Goal: Communication & Community: Answer question/provide support

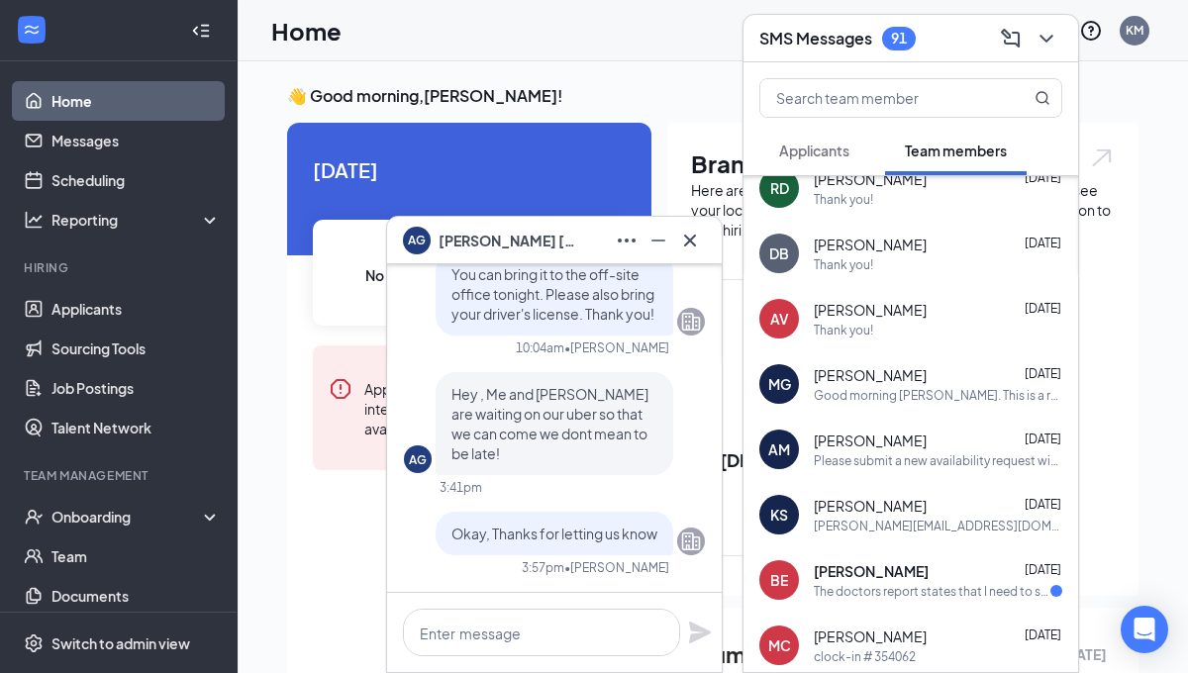
scroll to position [234, 0]
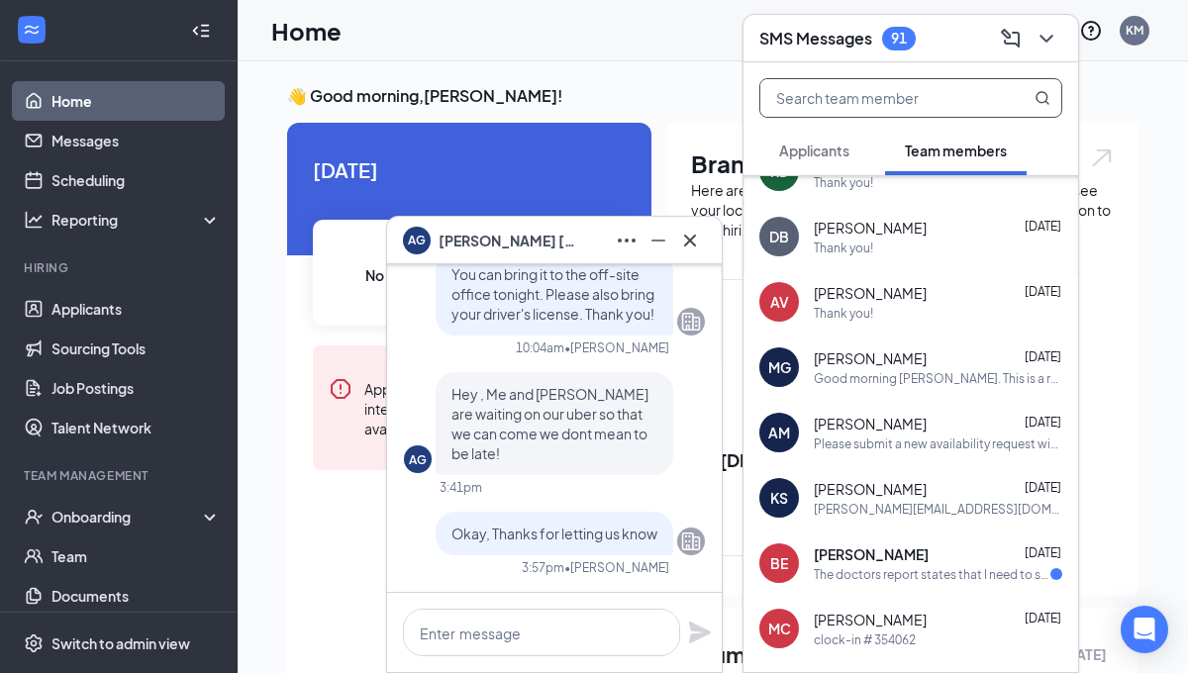
click at [876, 91] on input "text" at bounding box center [877, 98] width 235 height 38
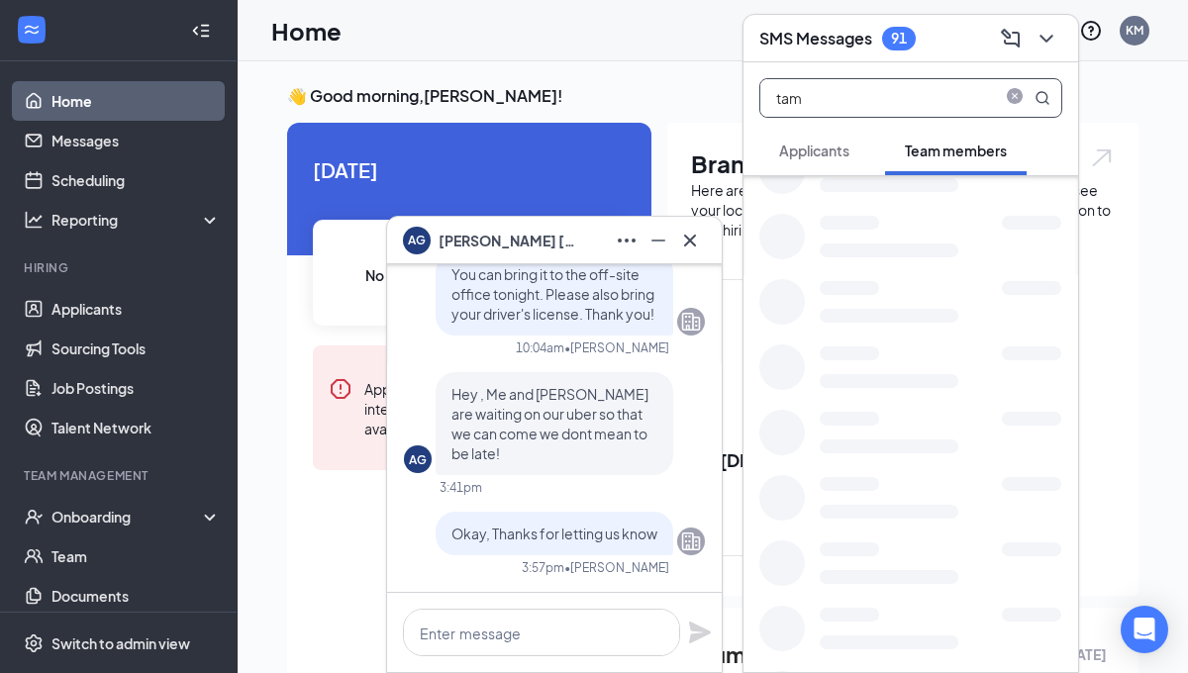
scroll to position [0, 0]
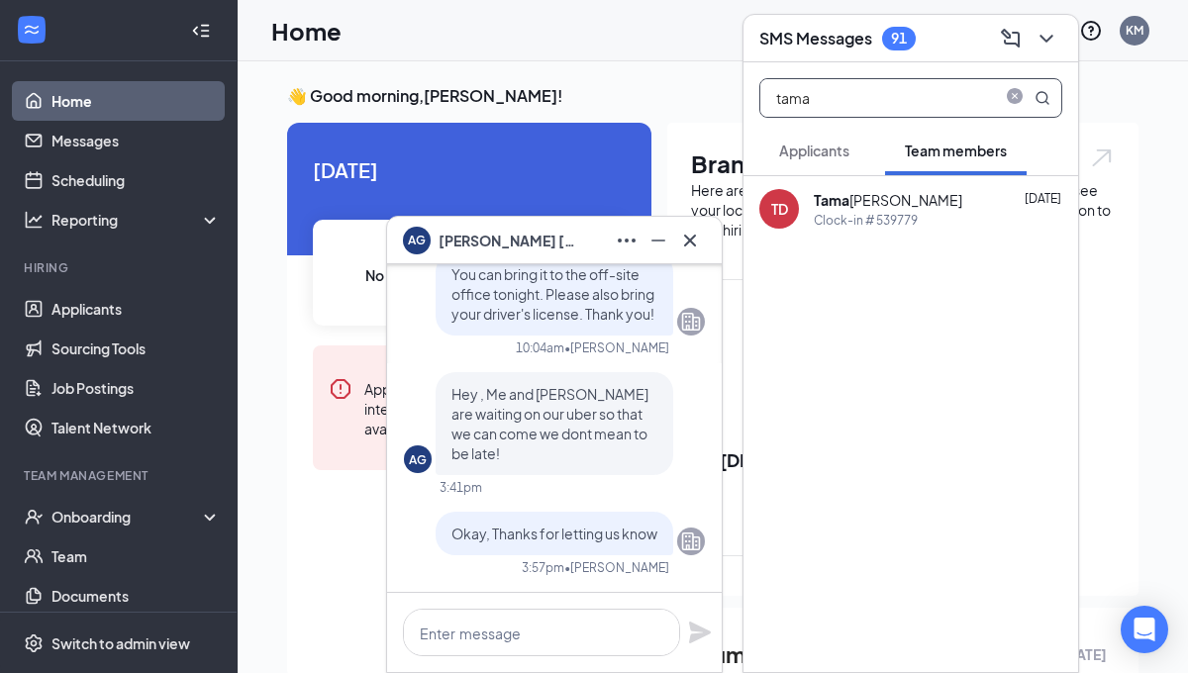
type input "tama"
click at [950, 232] on div "TD Tama [PERSON_NAME] [DATE] Clock-in # 539779" at bounding box center [910, 208] width 335 height 65
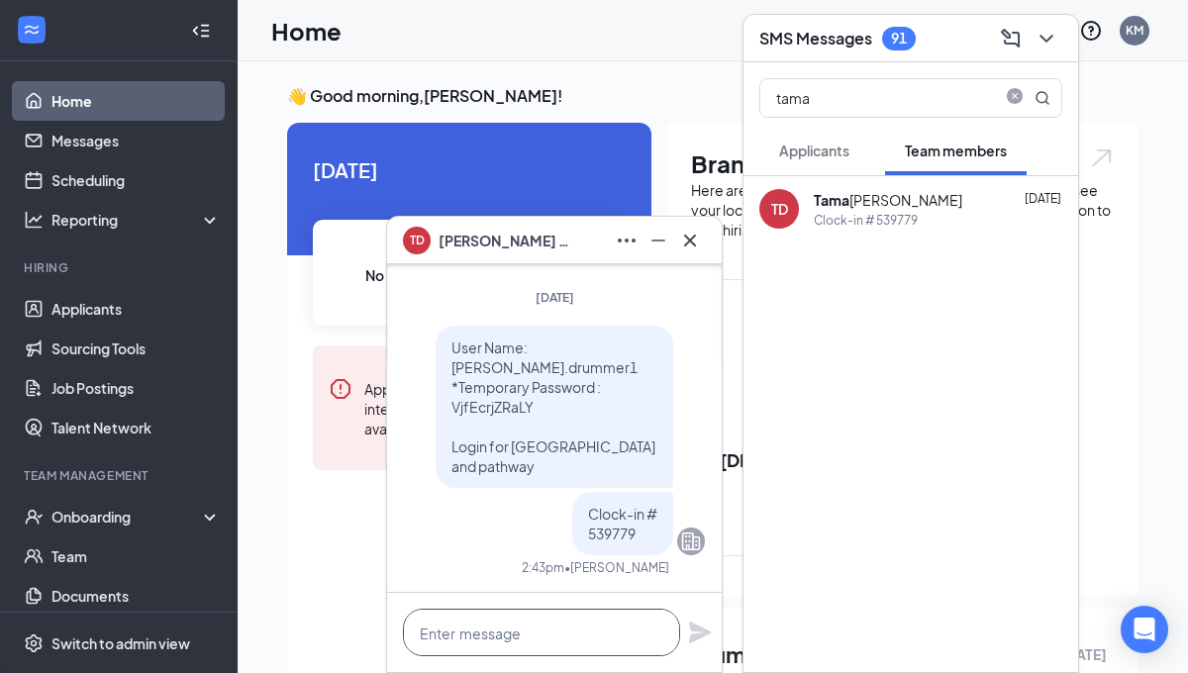
click at [513, 631] on textarea at bounding box center [541, 633] width 277 height 48
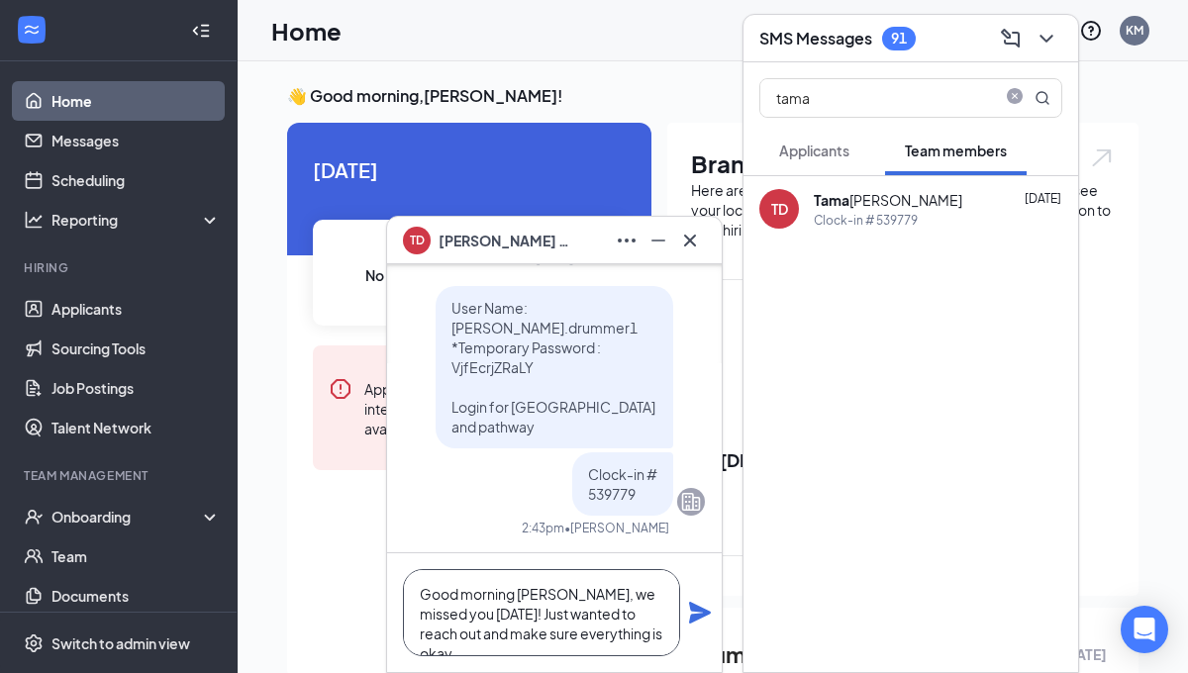
type textarea "Good morning [PERSON_NAME], we missed you [DATE]! Just wanted to reach out and …"
click at [694, 610] on icon "Plane" at bounding box center [700, 613] width 22 height 22
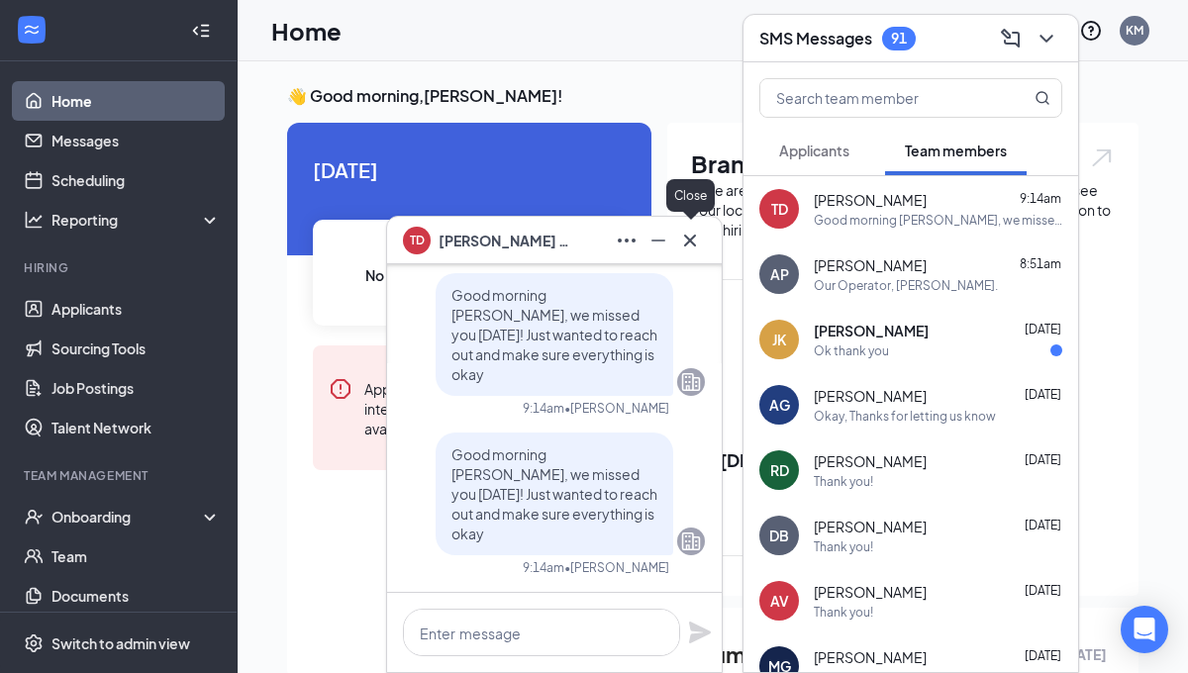
click at [688, 241] on icon "Cross" at bounding box center [690, 240] width 12 height 12
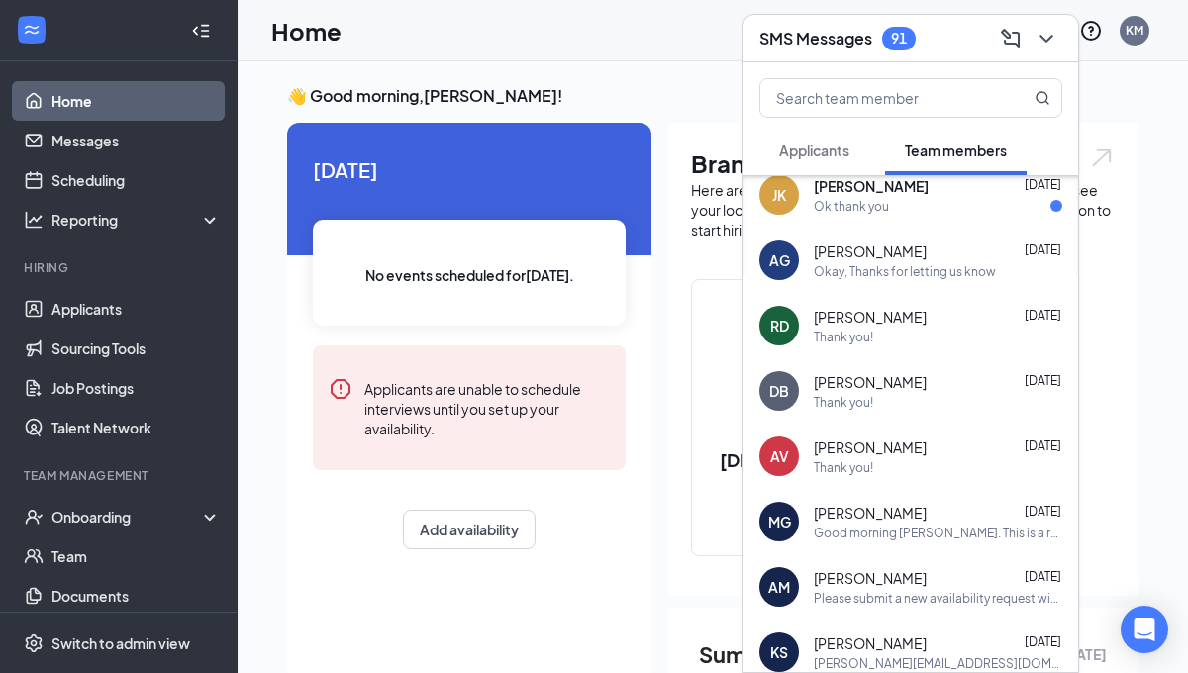
scroll to position [165, 0]
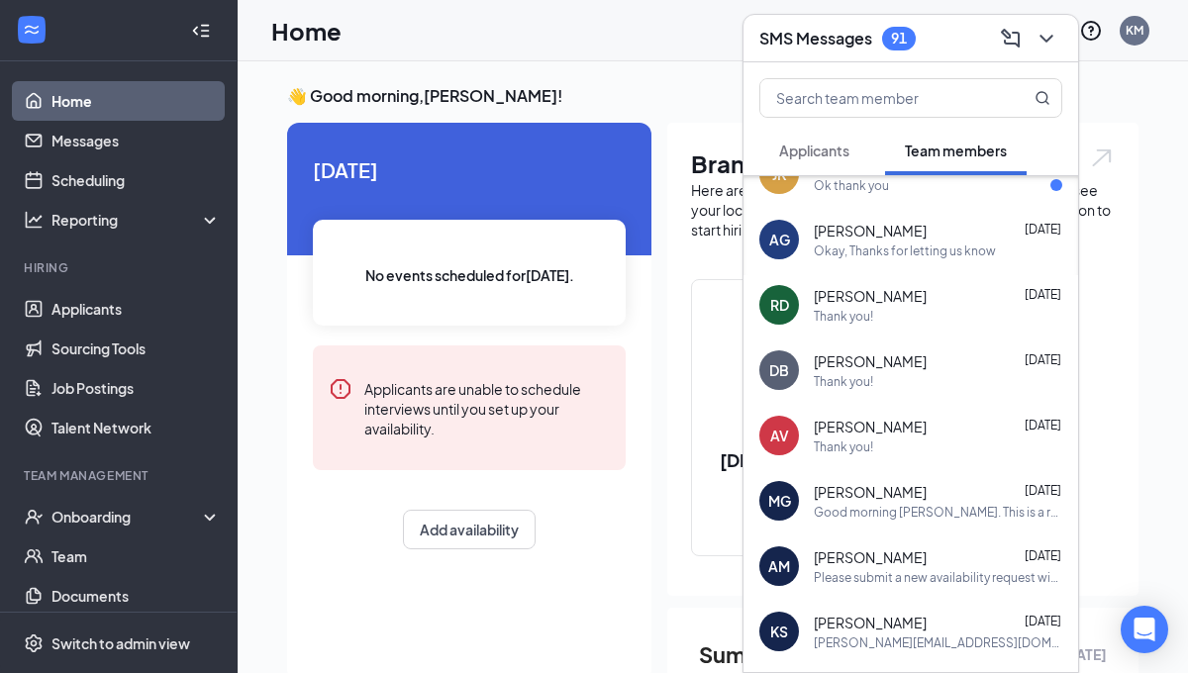
click at [860, 447] on div "Thank you!" at bounding box center [843, 446] width 59 height 17
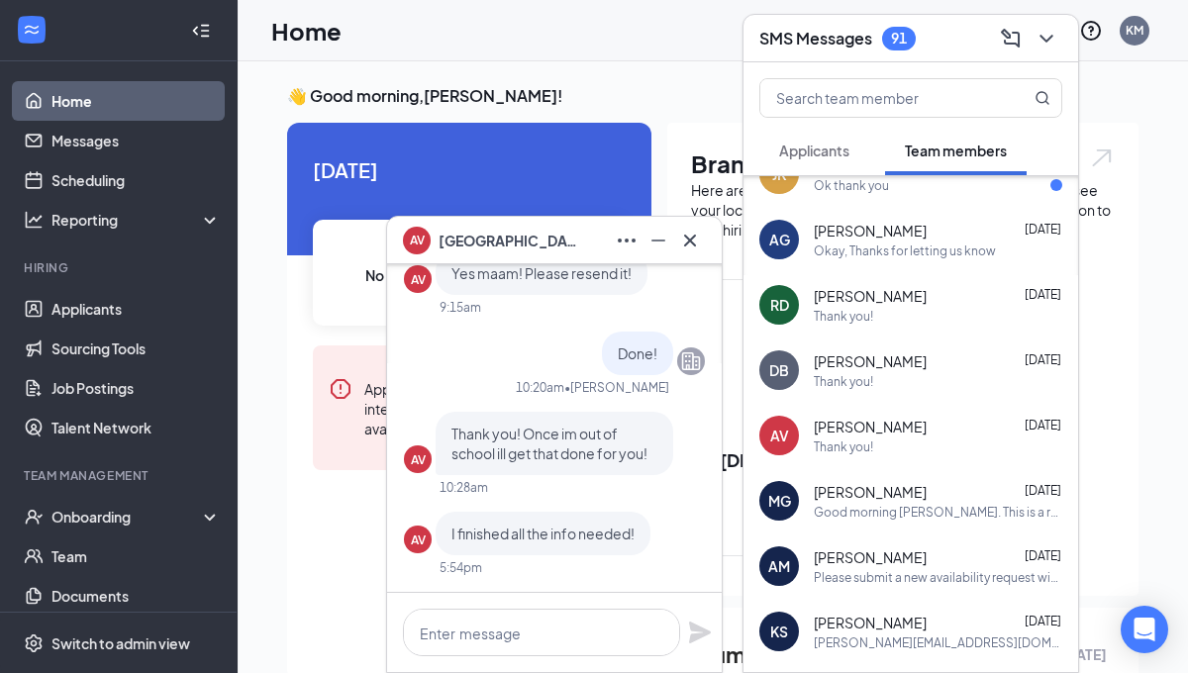
scroll to position [0, 0]
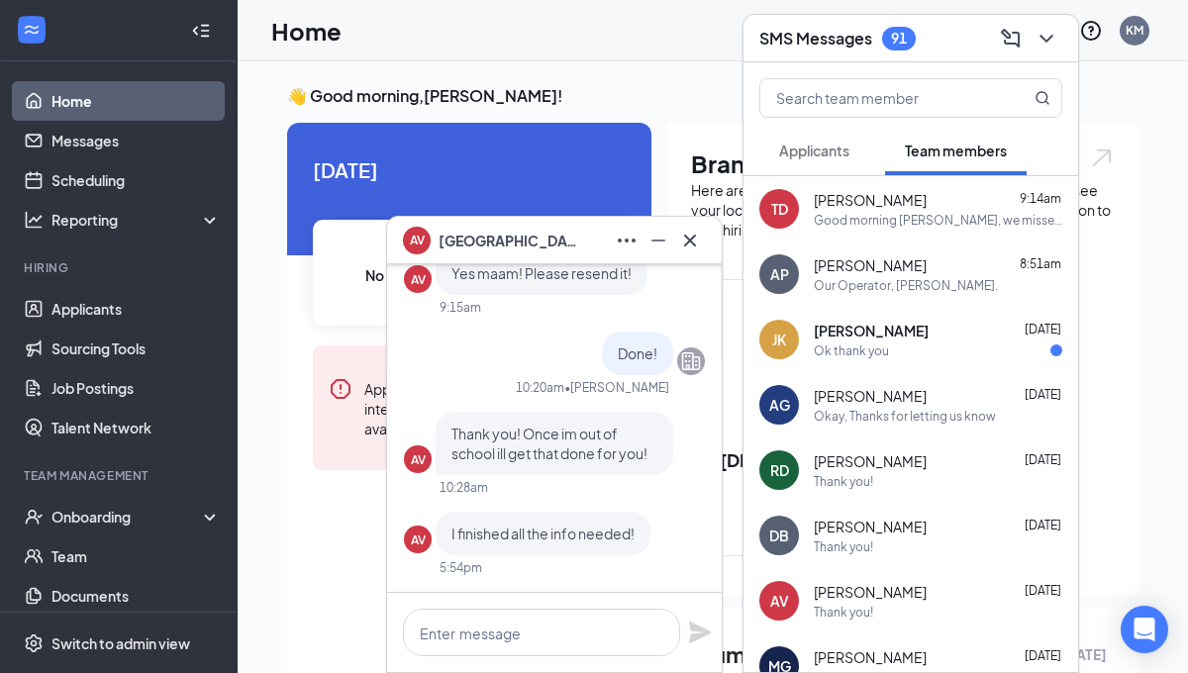
click at [947, 222] on div "Good morning [PERSON_NAME], we missed you [DATE]! Just wanted to reach out and …" at bounding box center [938, 220] width 248 height 17
